Goal: Check status: Check status

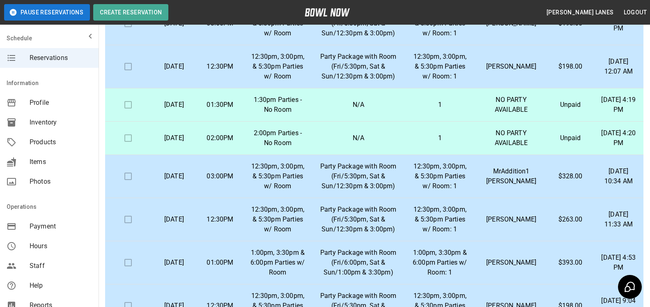
scroll to position [293, 0]
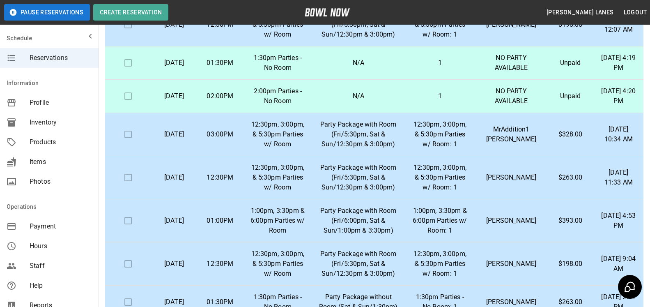
click at [551, 193] on td "$263.00" at bounding box center [571, 177] width 46 height 43
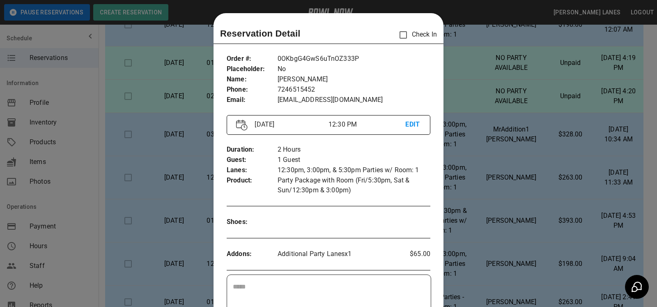
click at [503, 161] on div at bounding box center [328, 153] width 657 height 307
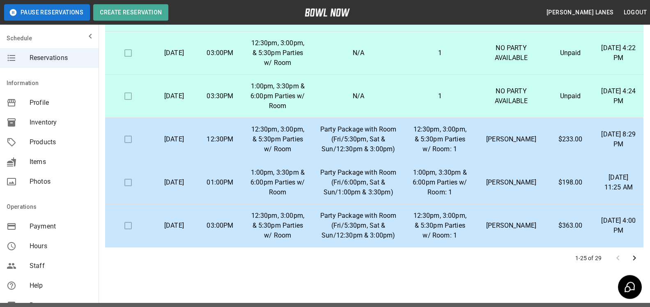
scroll to position [148, 0]
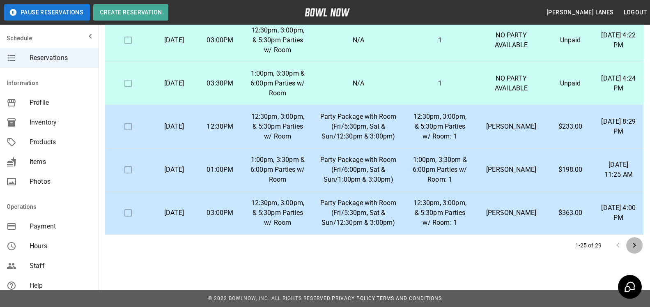
click at [634, 243] on icon "Go to next page" at bounding box center [634, 245] width 3 height 5
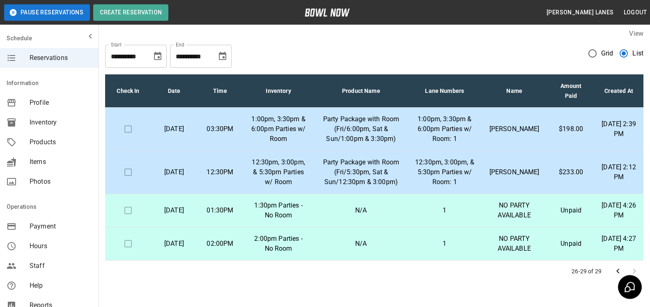
scroll to position [0, 0]
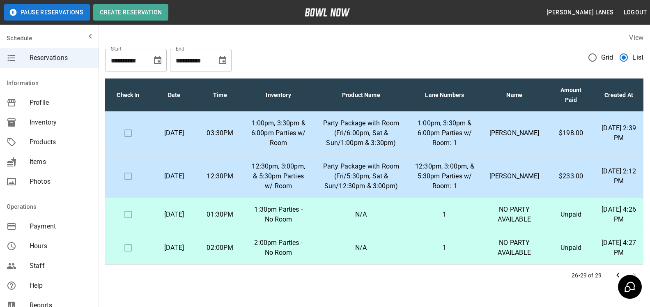
click at [224, 63] on icon "Choose date, selected date is Nov 3, 2025" at bounding box center [222, 60] width 7 height 8
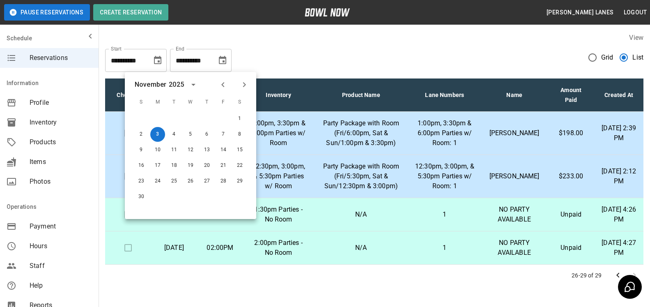
click at [245, 84] on icon "Next month" at bounding box center [244, 84] width 3 height 5
click at [242, 180] on button "31" at bounding box center [240, 181] width 15 height 15
type input "**********"
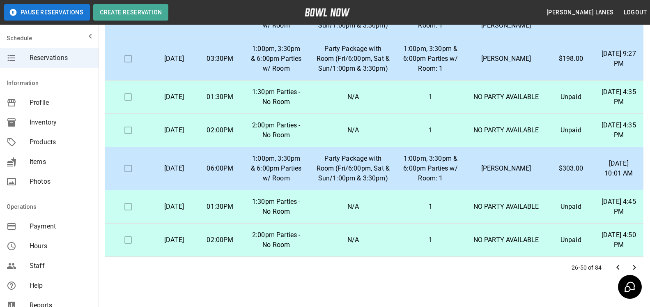
scroll to position [896, 0]
click at [630, 268] on icon "Go to next page" at bounding box center [635, 268] width 10 height 10
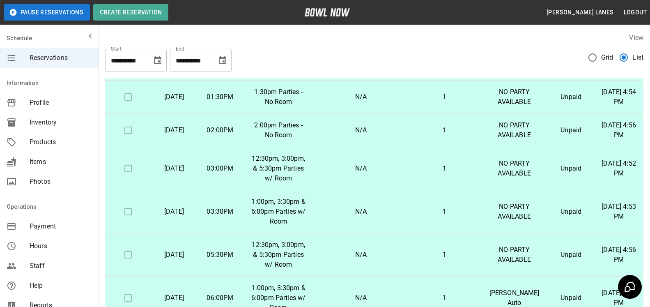
scroll to position [0, 0]
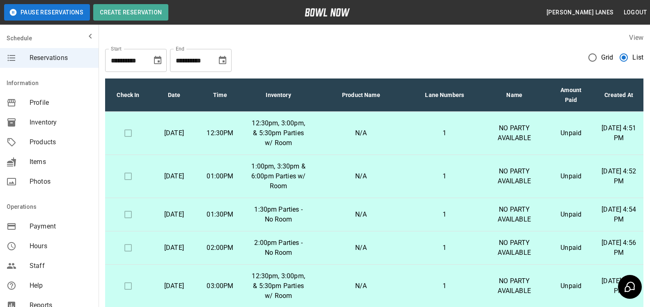
click at [45, 106] on span "Profile" at bounding box center [61, 103] width 62 height 10
